Goal: Information Seeking & Learning: Learn about a topic

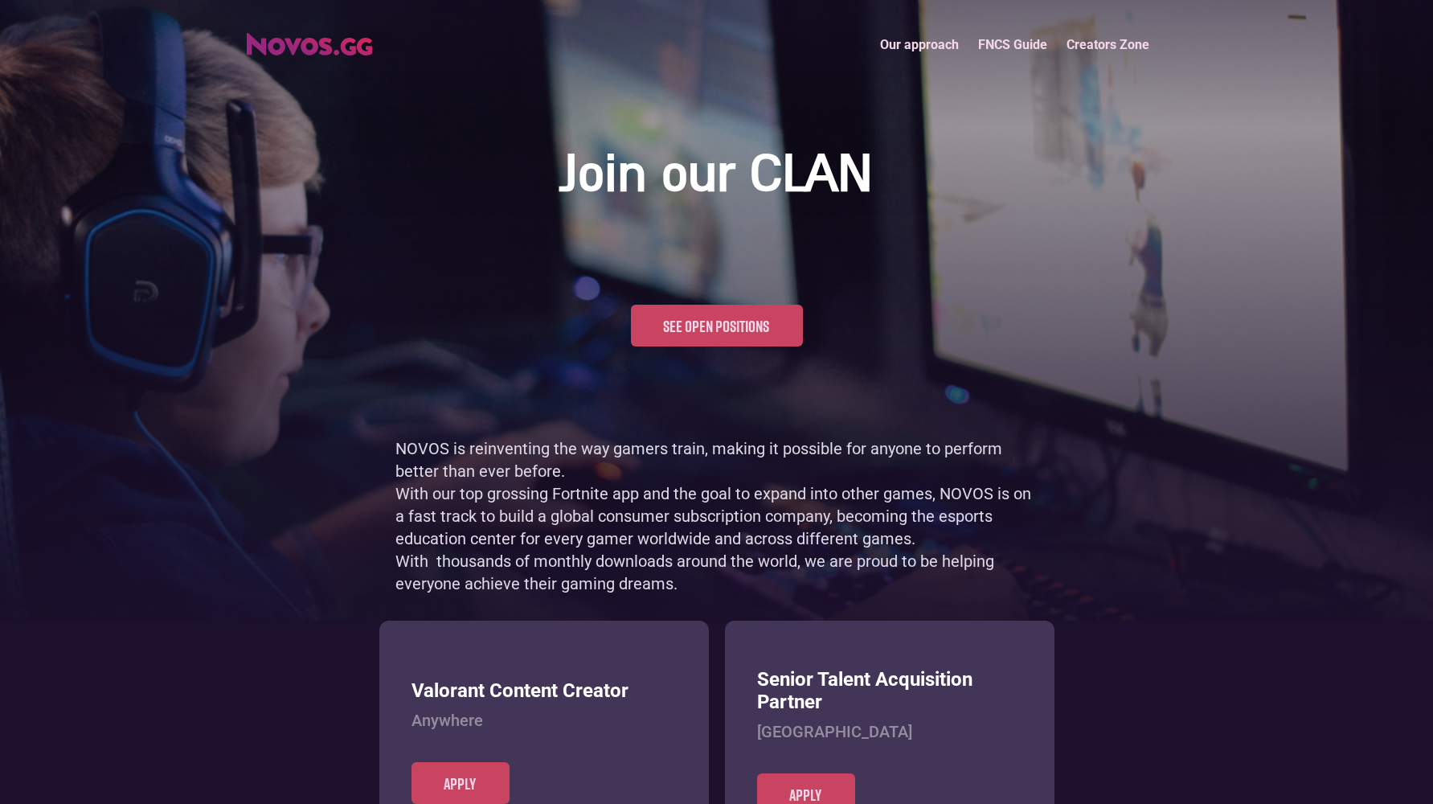
scroll to position [782, 0]
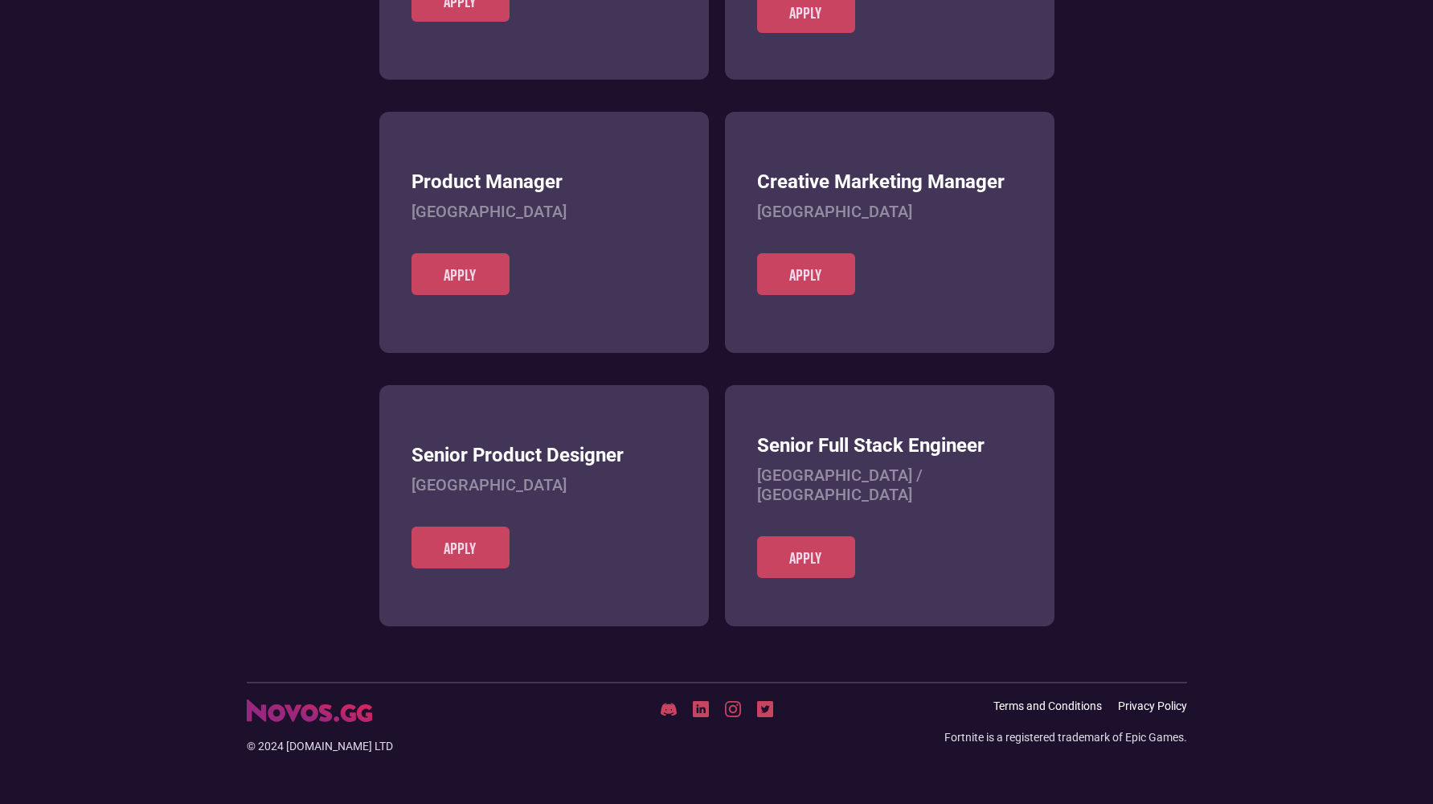
scroll to position [620, 0]
